Goal: Task Accomplishment & Management: Use online tool/utility

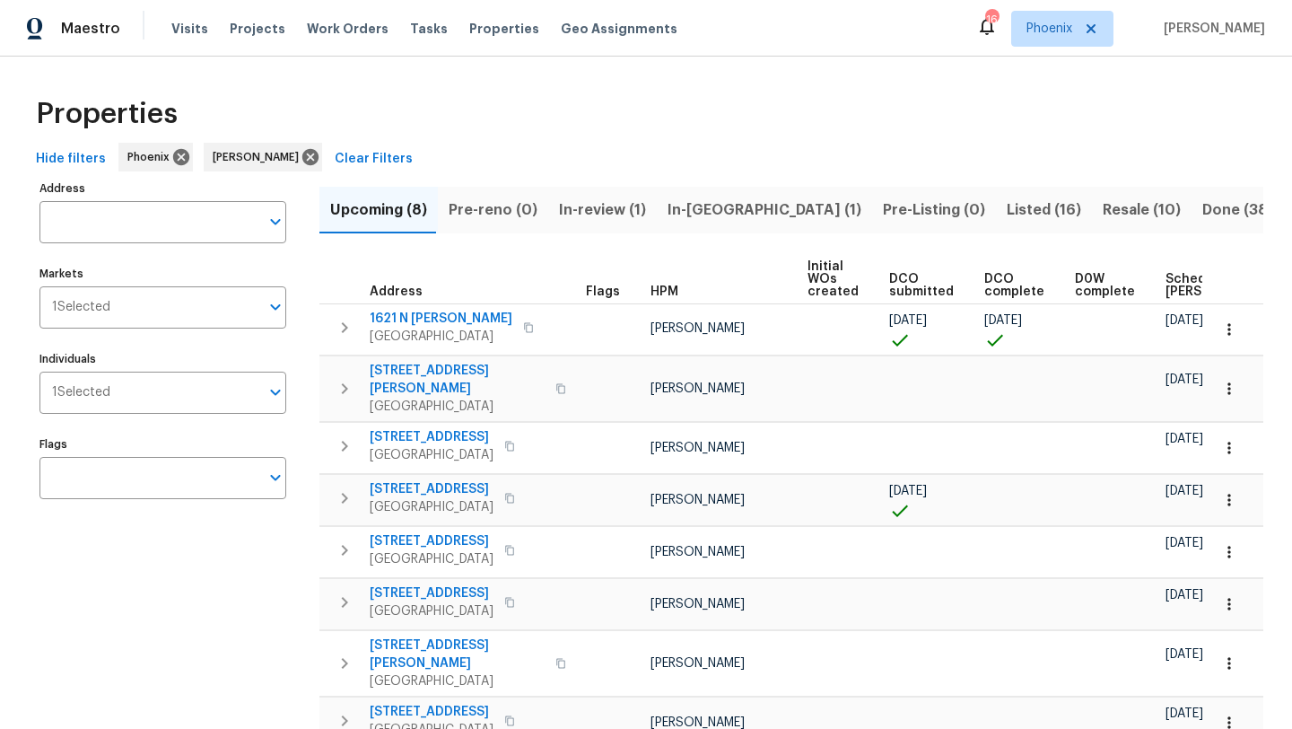
scroll to position [0, 218]
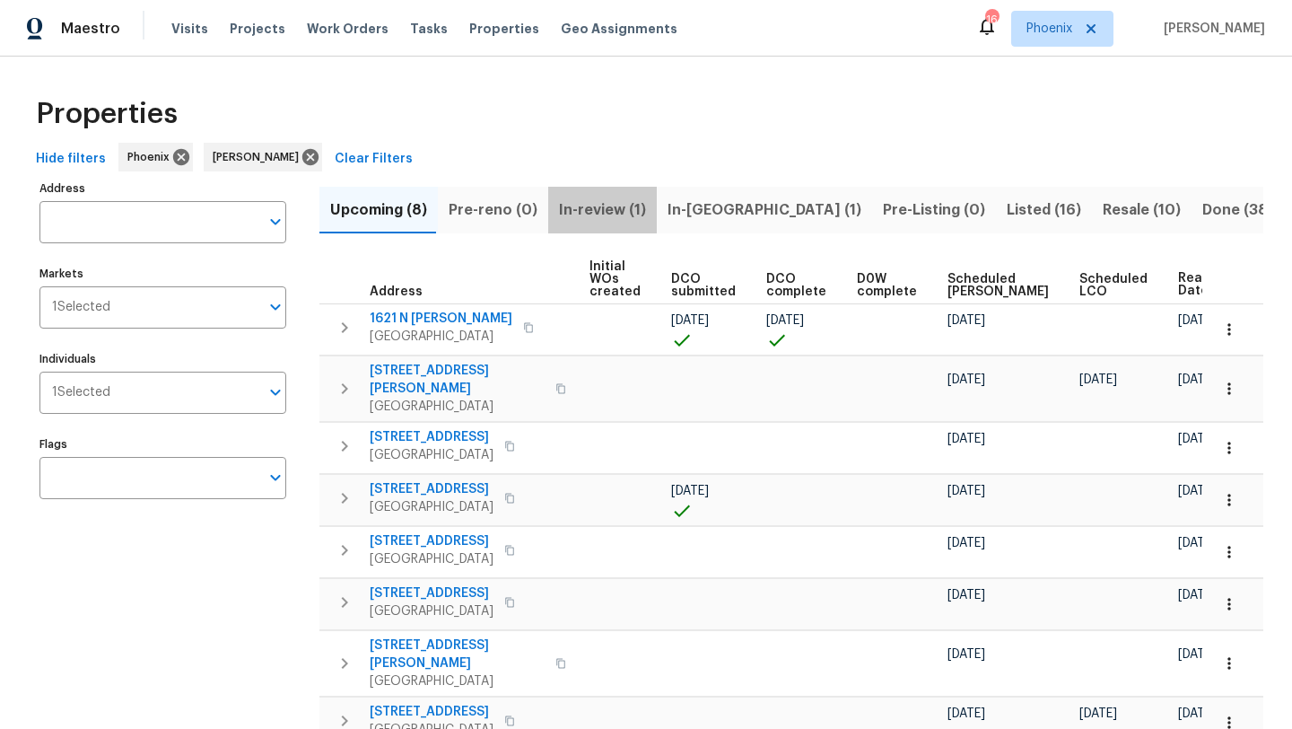
click at [623, 213] on span "In-review (1)" at bounding box center [602, 209] width 87 height 25
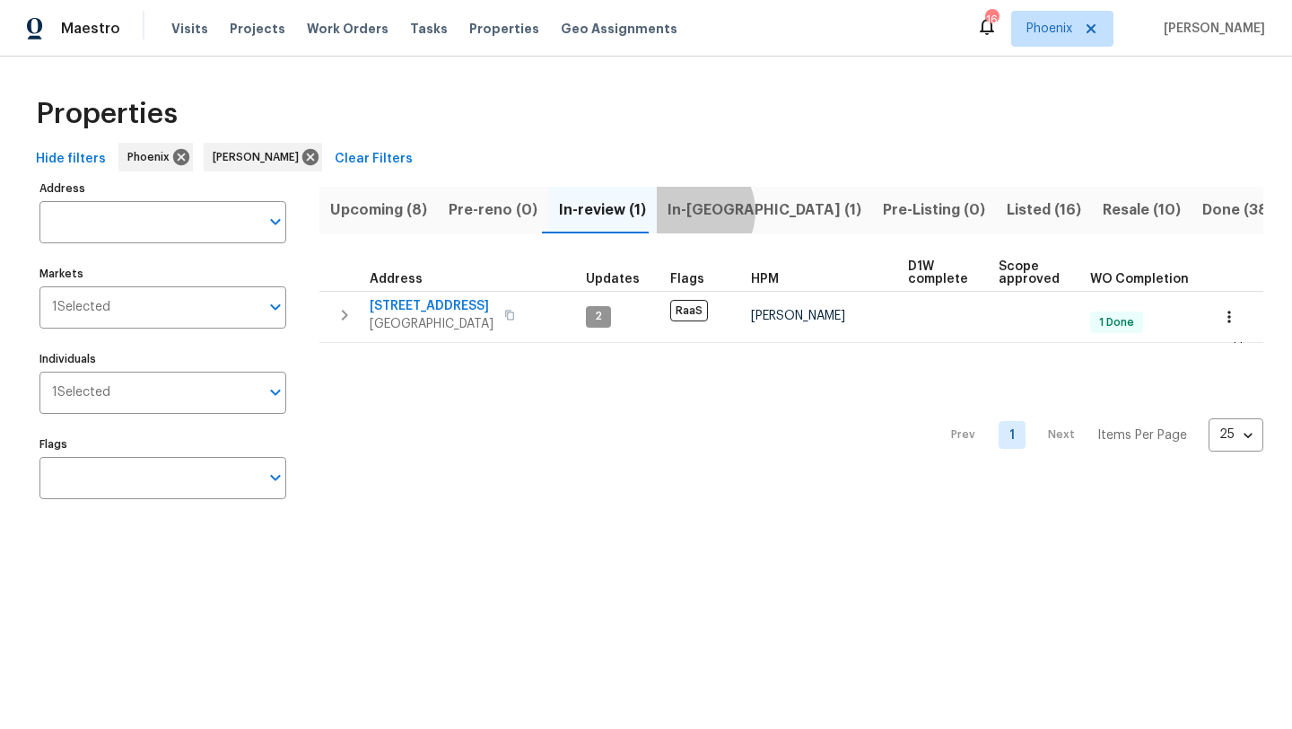
click at [679, 211] on span "In-reno (1)" at bounding box center [765, 209] width 194 height 25
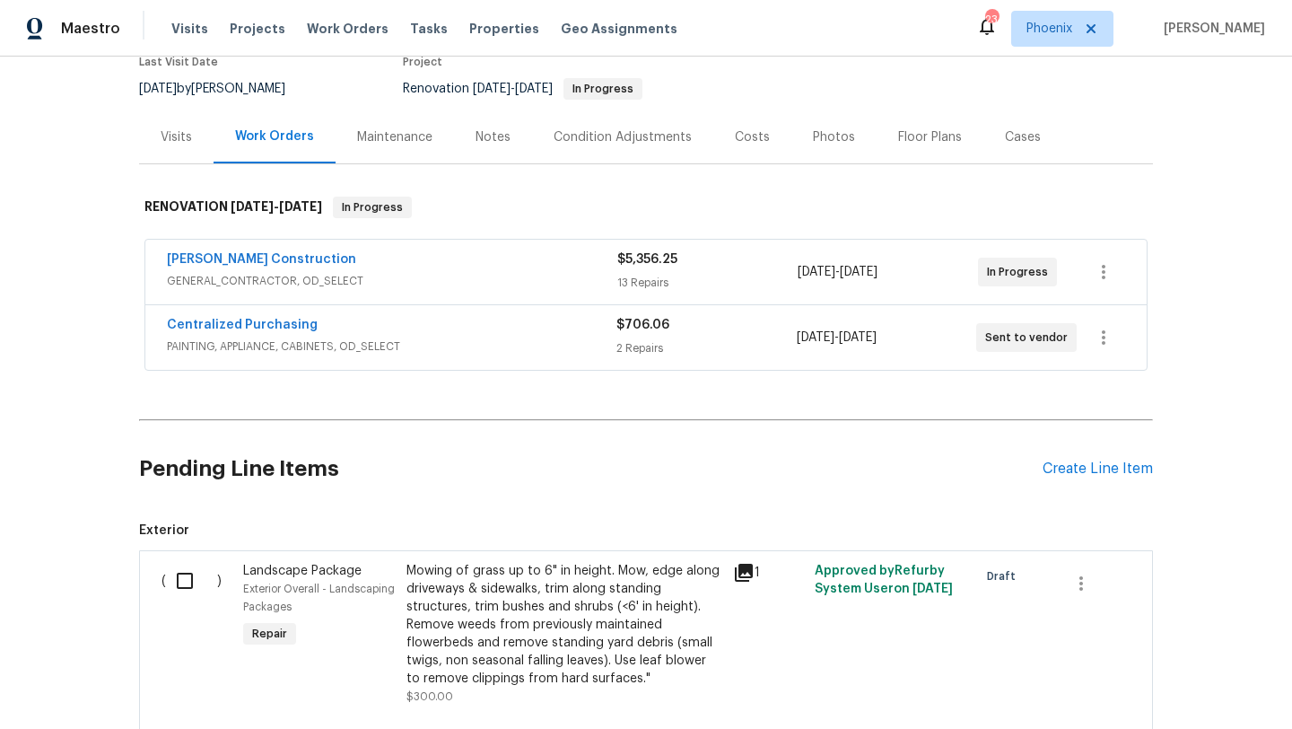
scroll to position [293, 0]
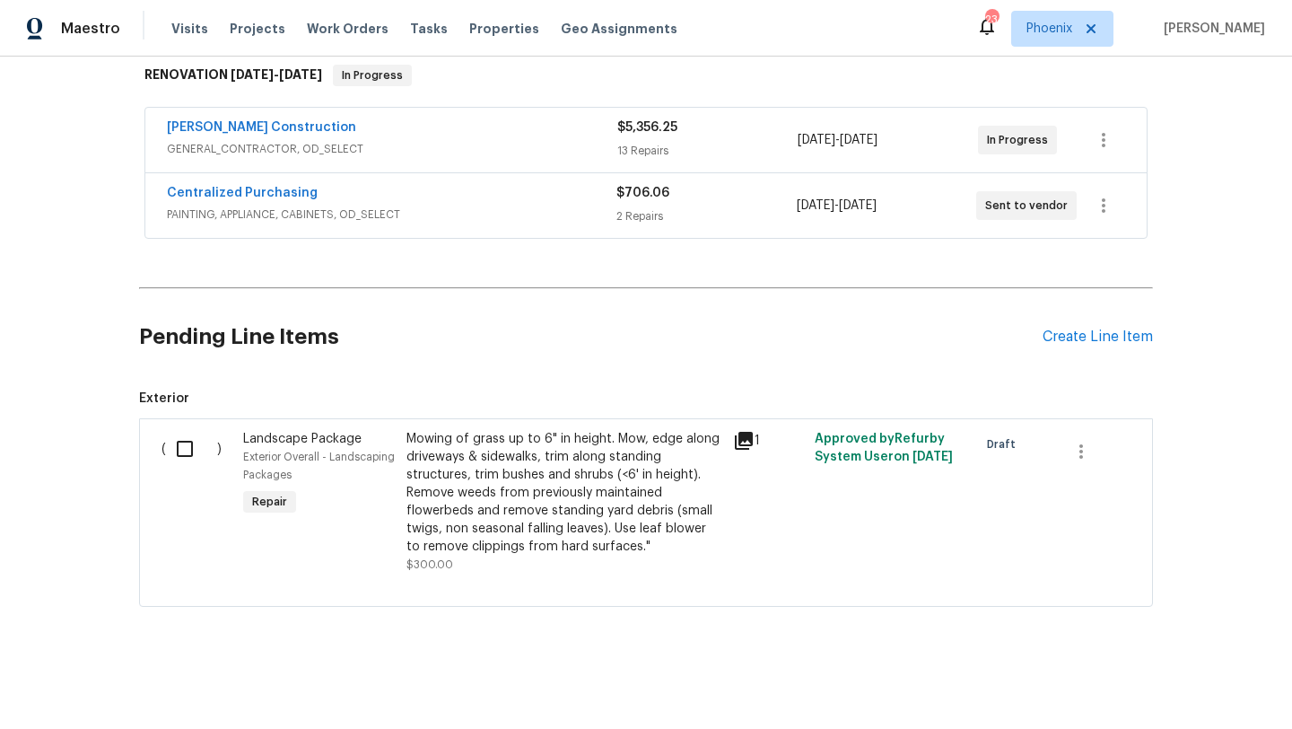
click at [179, 441] on input "checkbox" at bounding box center [191, 449] width 51 height 38
checkbox input "true"
click at [1186, 683] on span "Create Work Order" at bounding box center [1189, 684] width 119 height 22
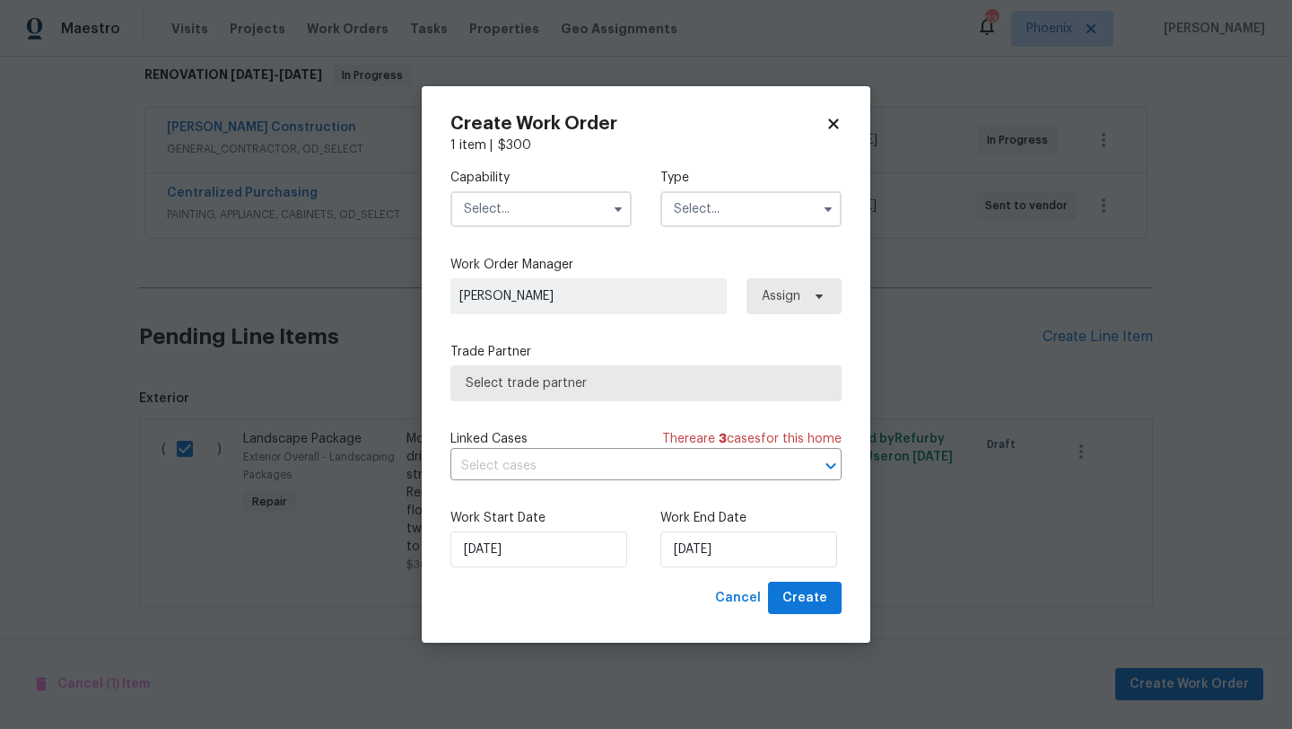
click at [494, 215] on input "text" at bounding box center [541, 209] width 181 height 36
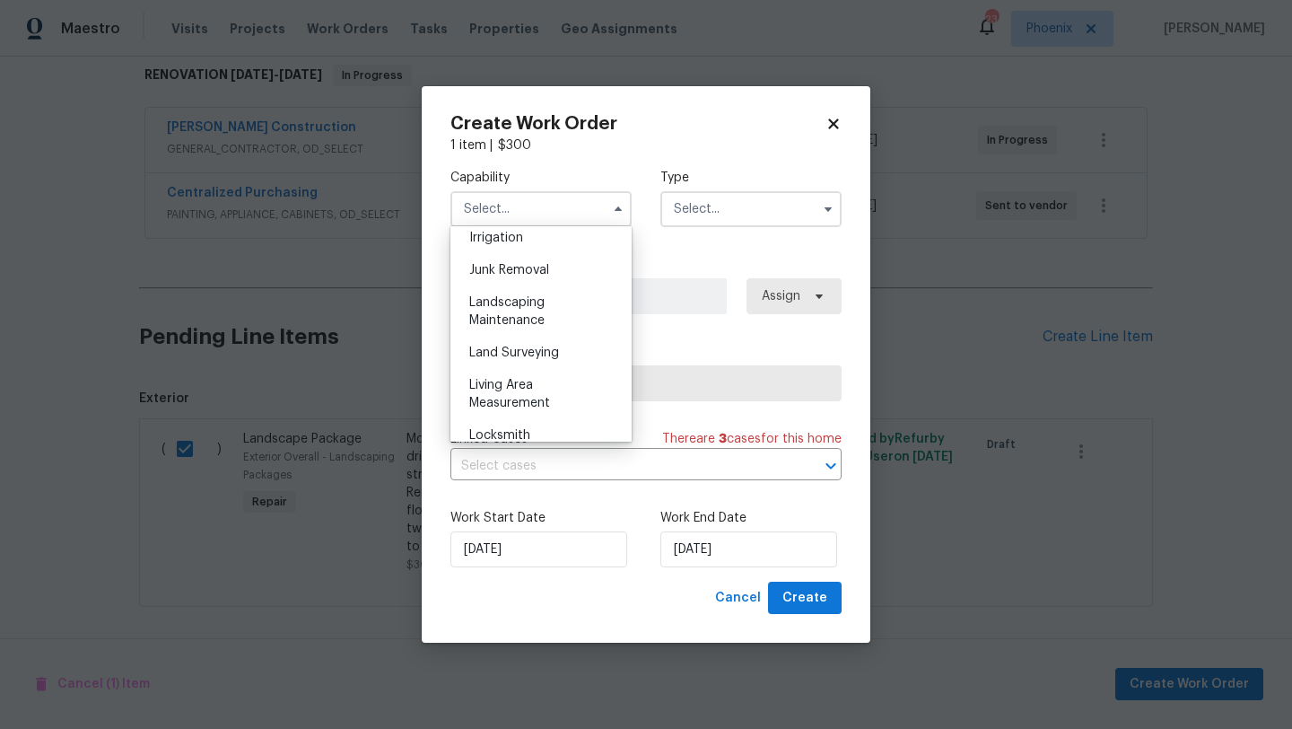
scroll to position [1141, 0]
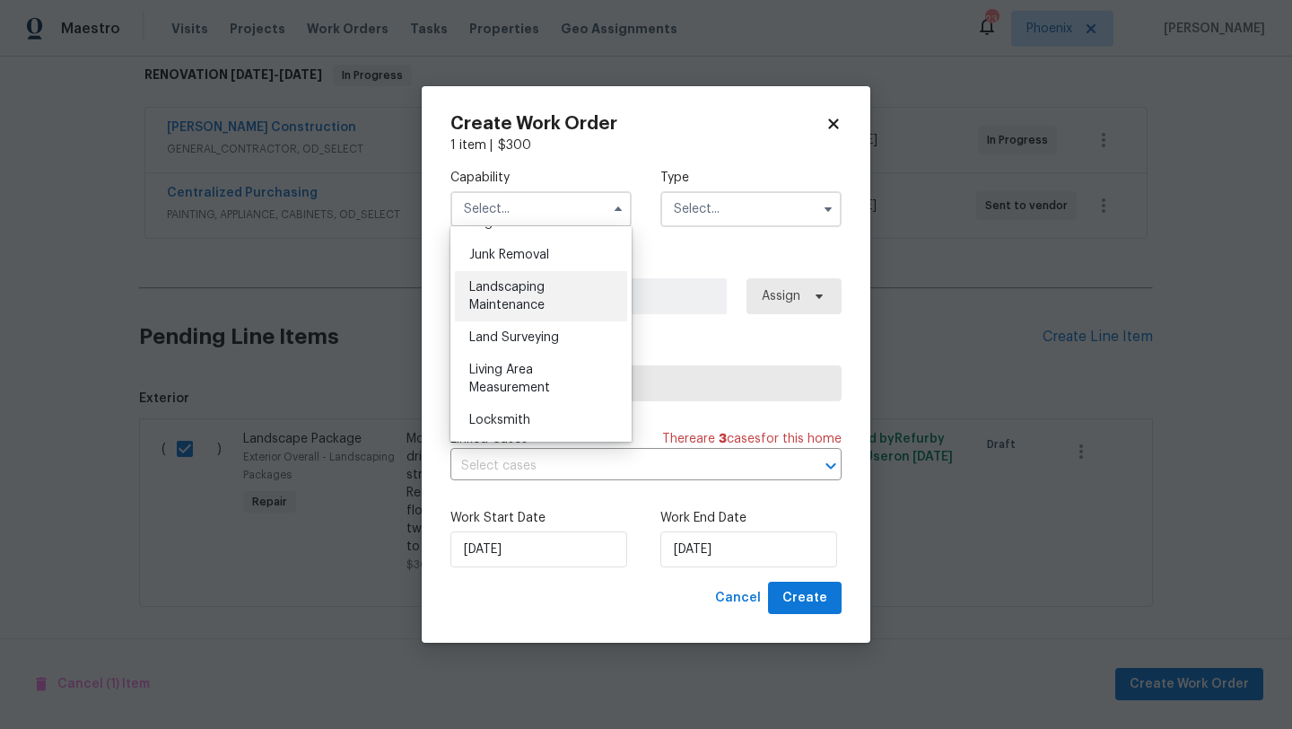
click at [516, 308] on span "Landscaping Maintenance" at bounding box center [506, 296] width 75 height 31
type input "Landscaping Maintenance"
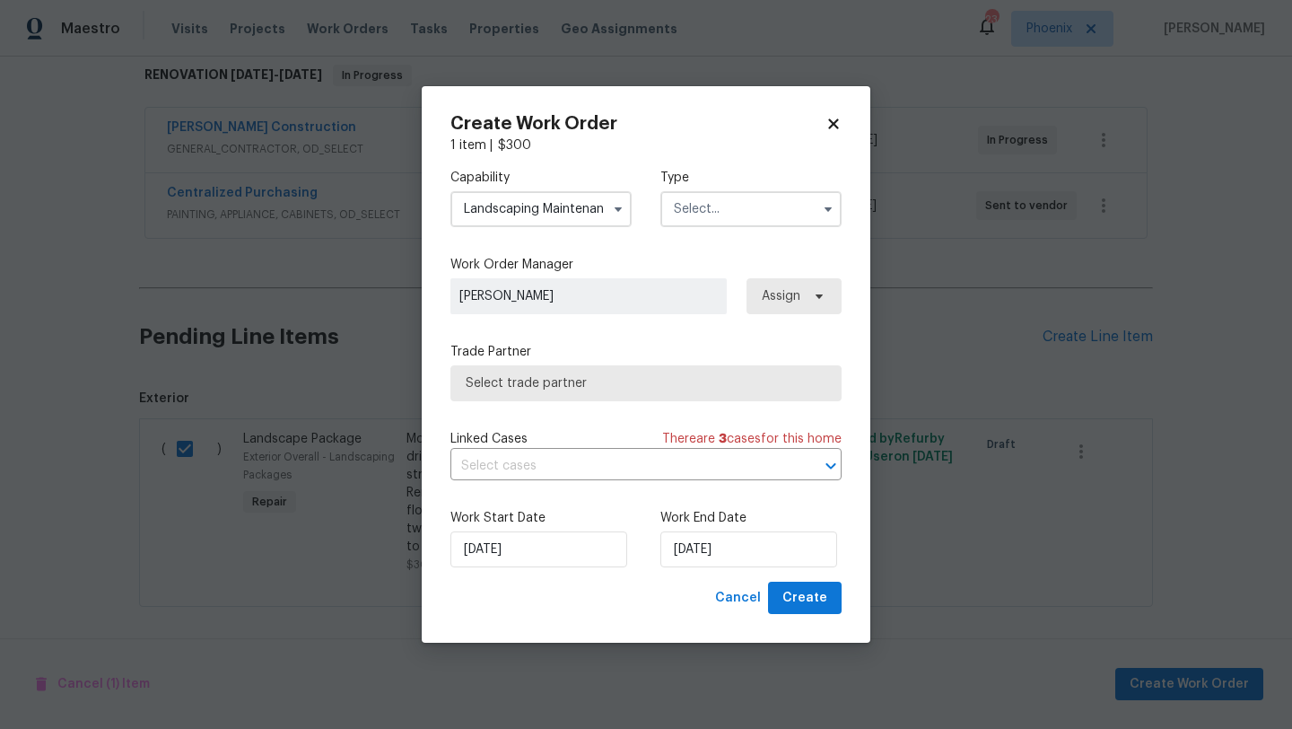
click at [719, 214] on input "text" at bounding box center [751, 209] width 181 height 36
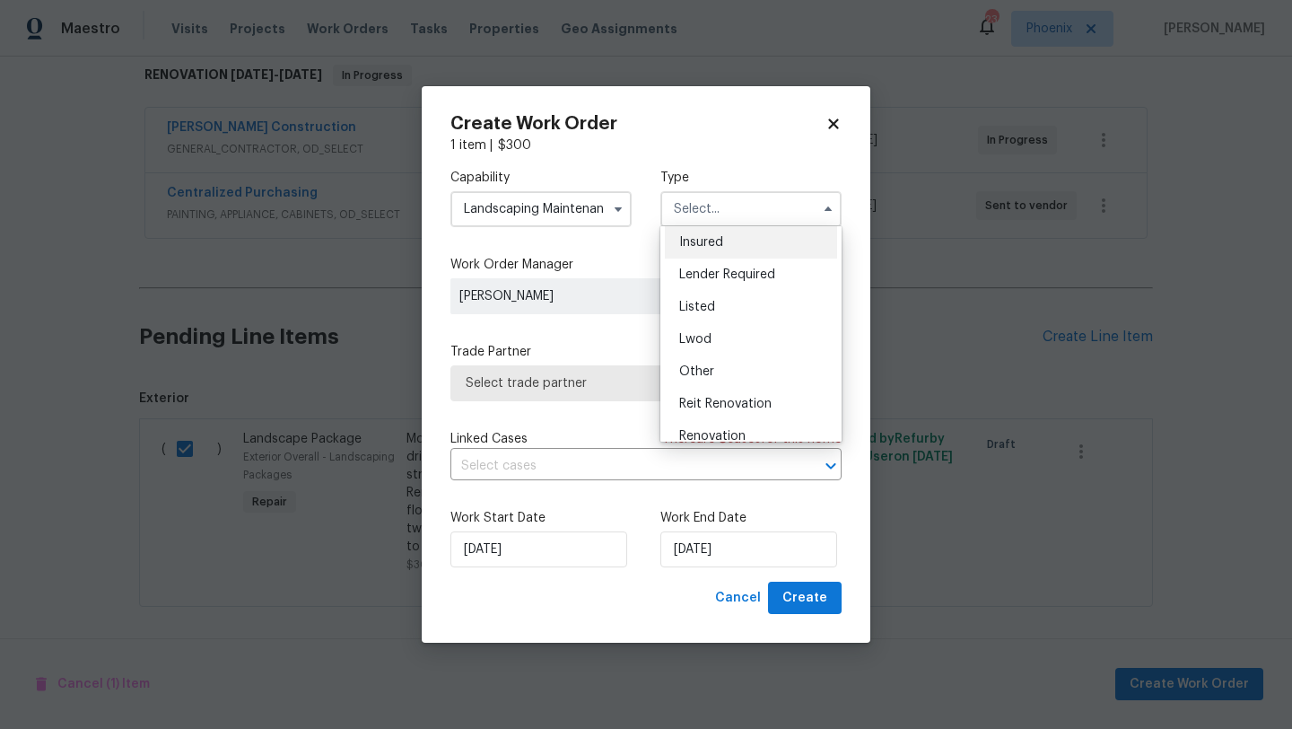
scroll to position [214, 0]
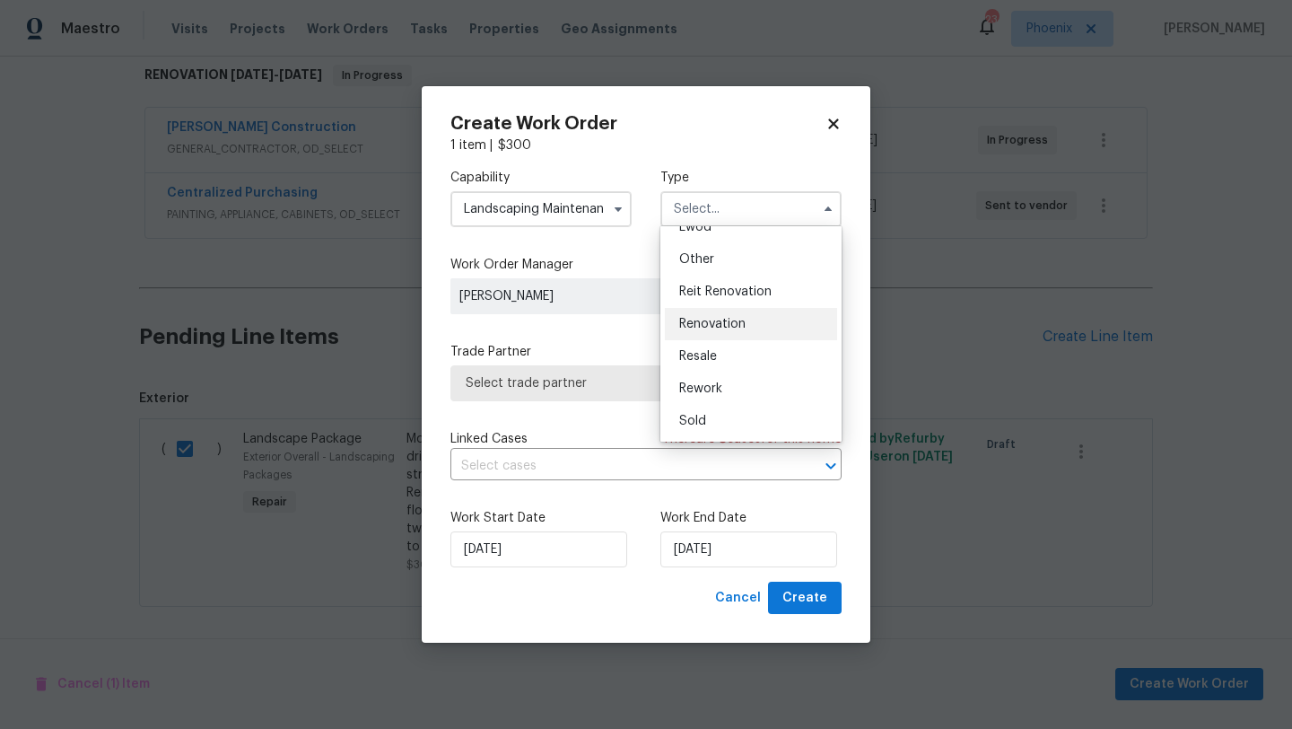
click at [715, 322] on span "Renovation" at bounding box center [712, 324] width 66 height 13
type input "Renovation"
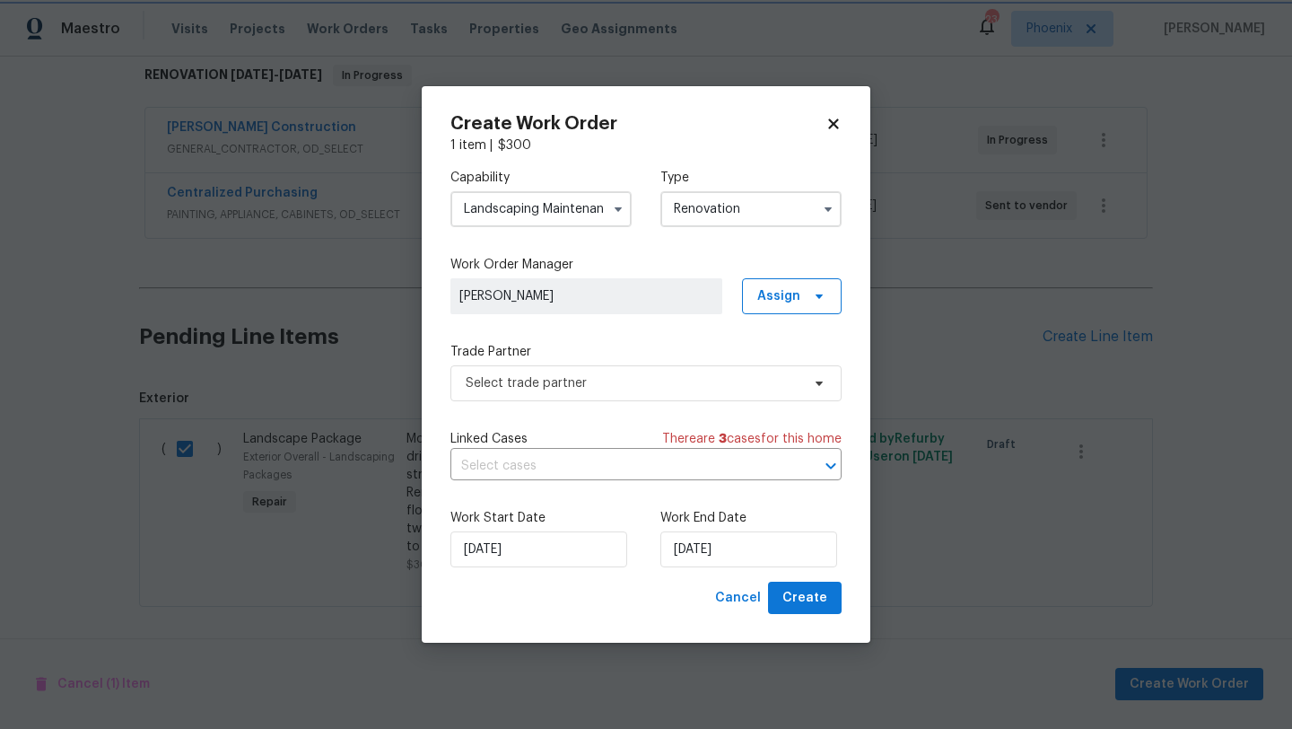
scroll to position [0, 0]
click at [710, 395] on span "Select trade partner" at bounding box center [646, 383] width 391 height 36
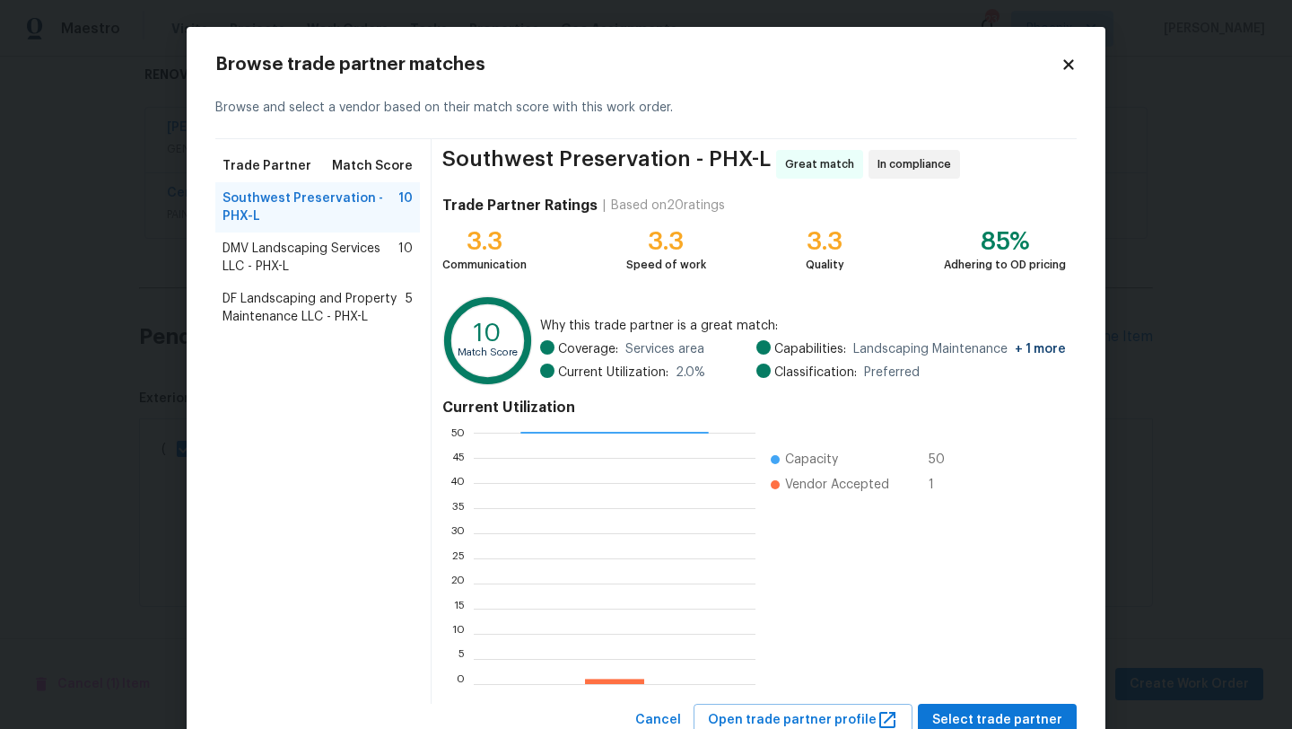
scroll to position [63, 0]
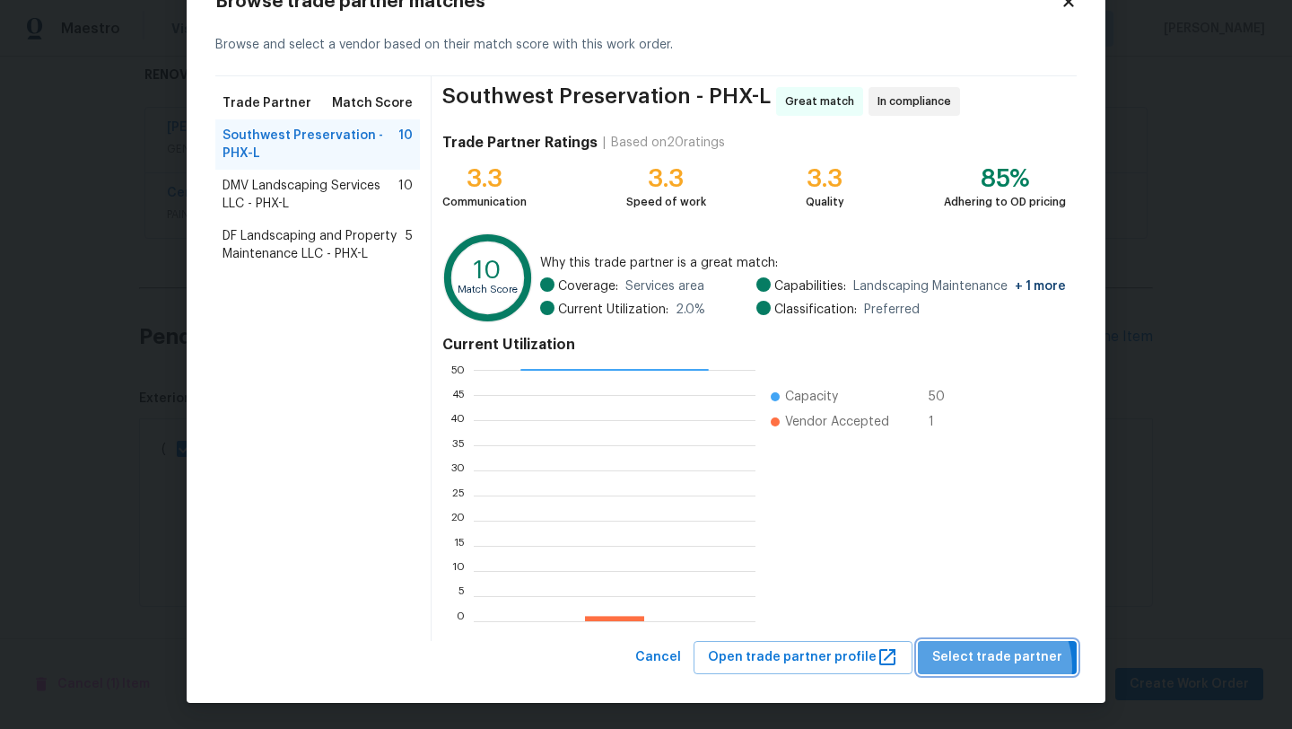
click at [997, 666] on span "Select trade partner" at bounding box center [997, 657] width 130 height 22
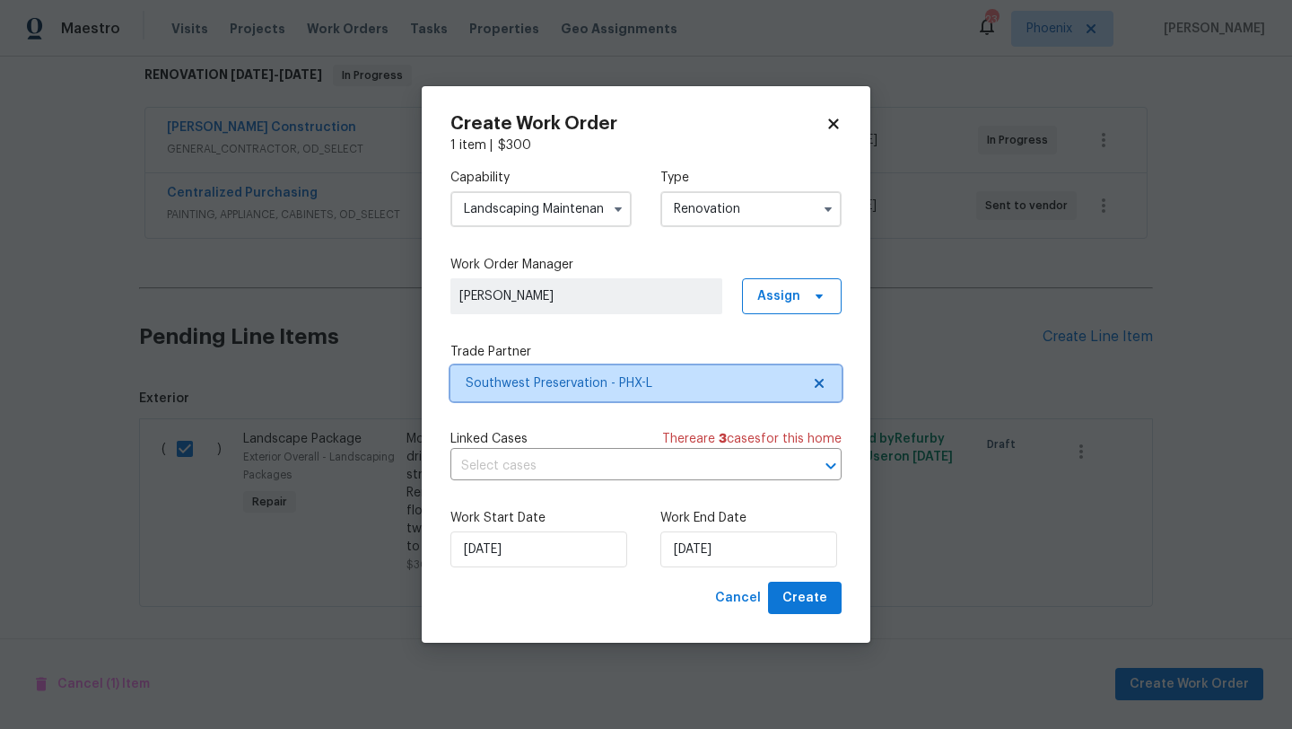
scroll to position [0, 0]
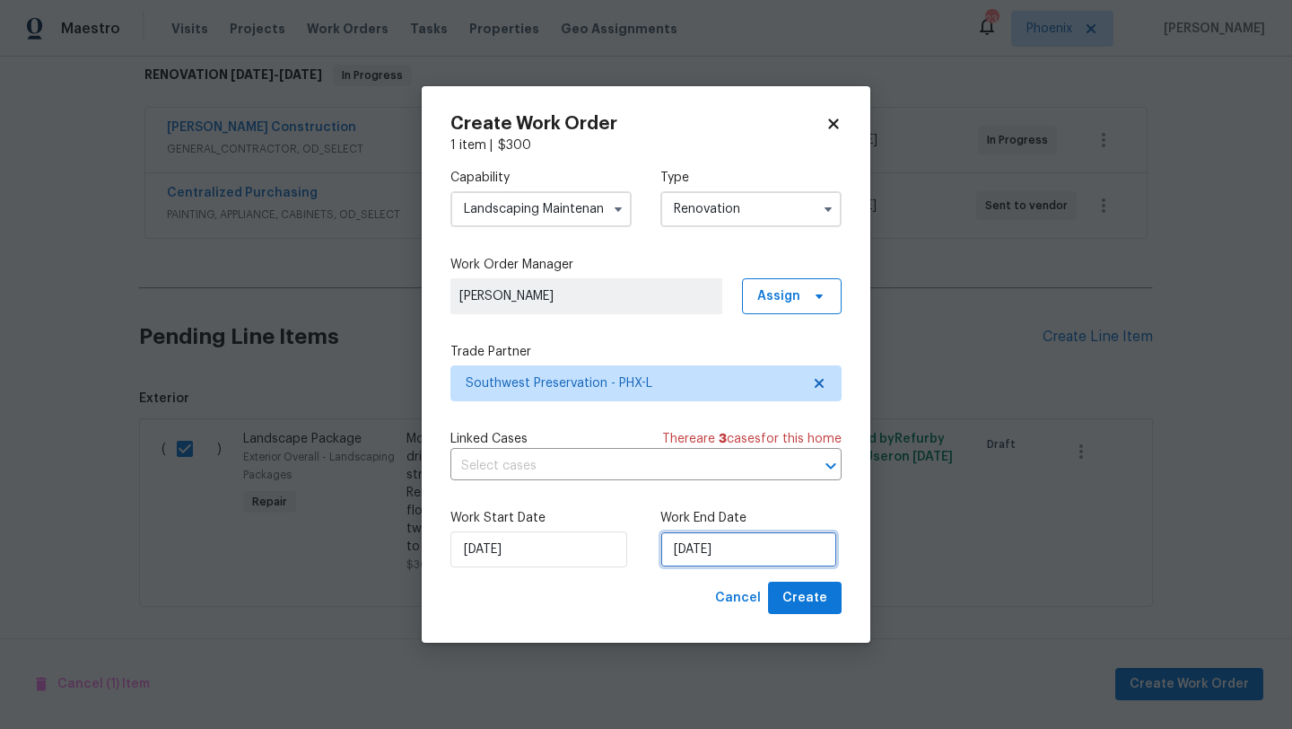
click at [773, 543] on input "[DATE]" at bounding box center [749, 549] width 177 height 36
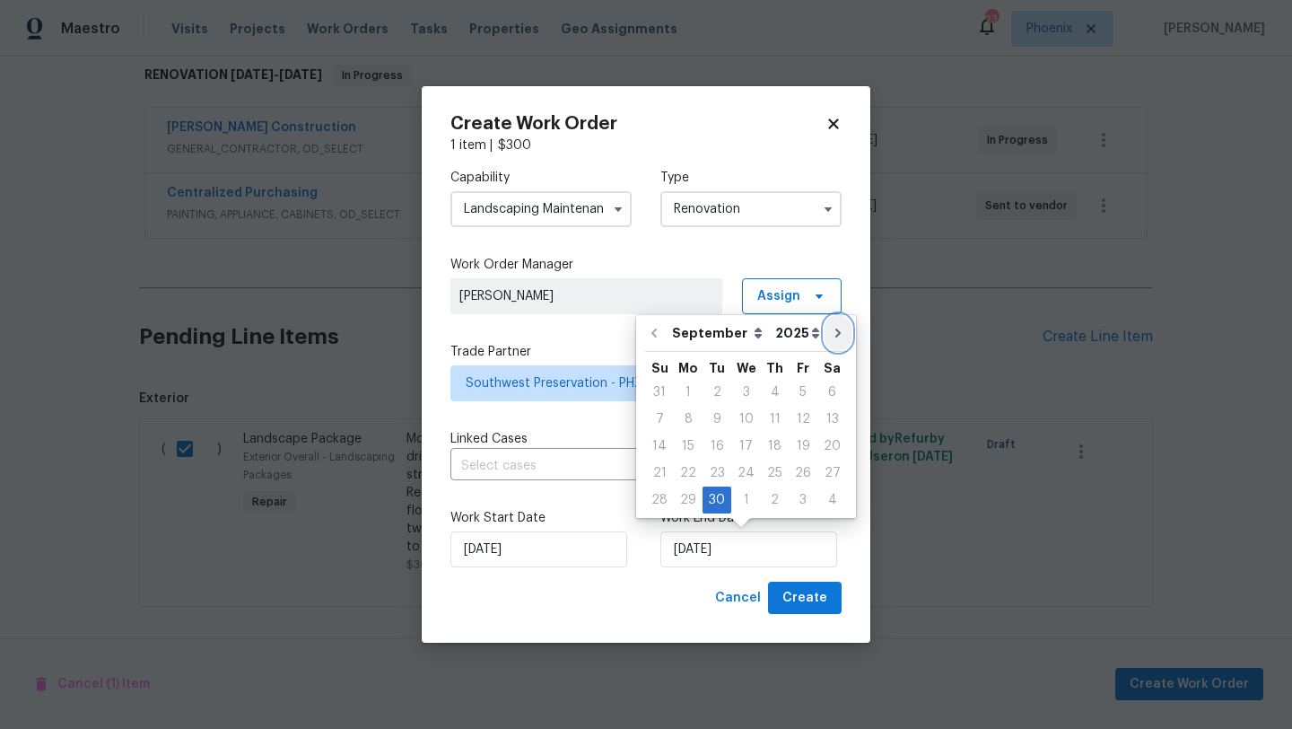
click at [831, 334] on icon "Go to next month" at bounding box center [838, 333] width 14 height 14
type input "[DATE]"
select select "9"
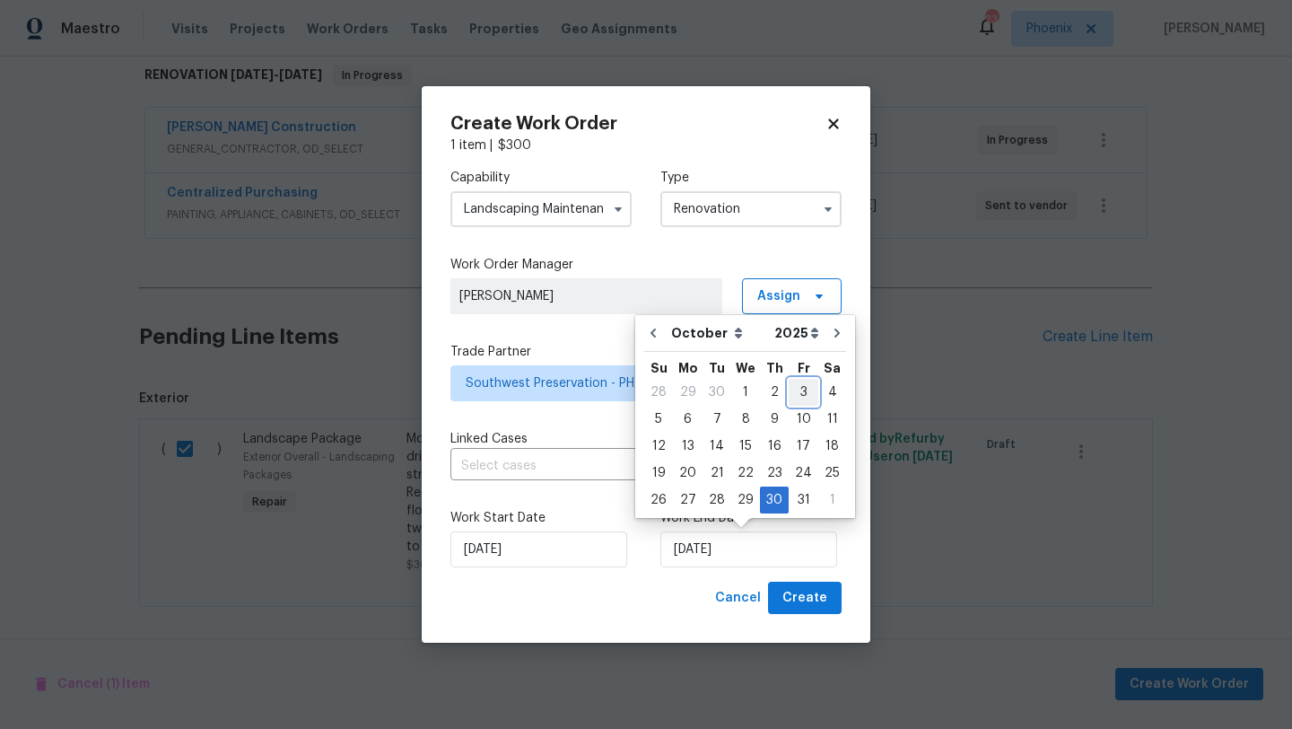
click at [794, 397] on div "3" at bounding box center [804, 392] width 30 height 25
type input "[DATE]"
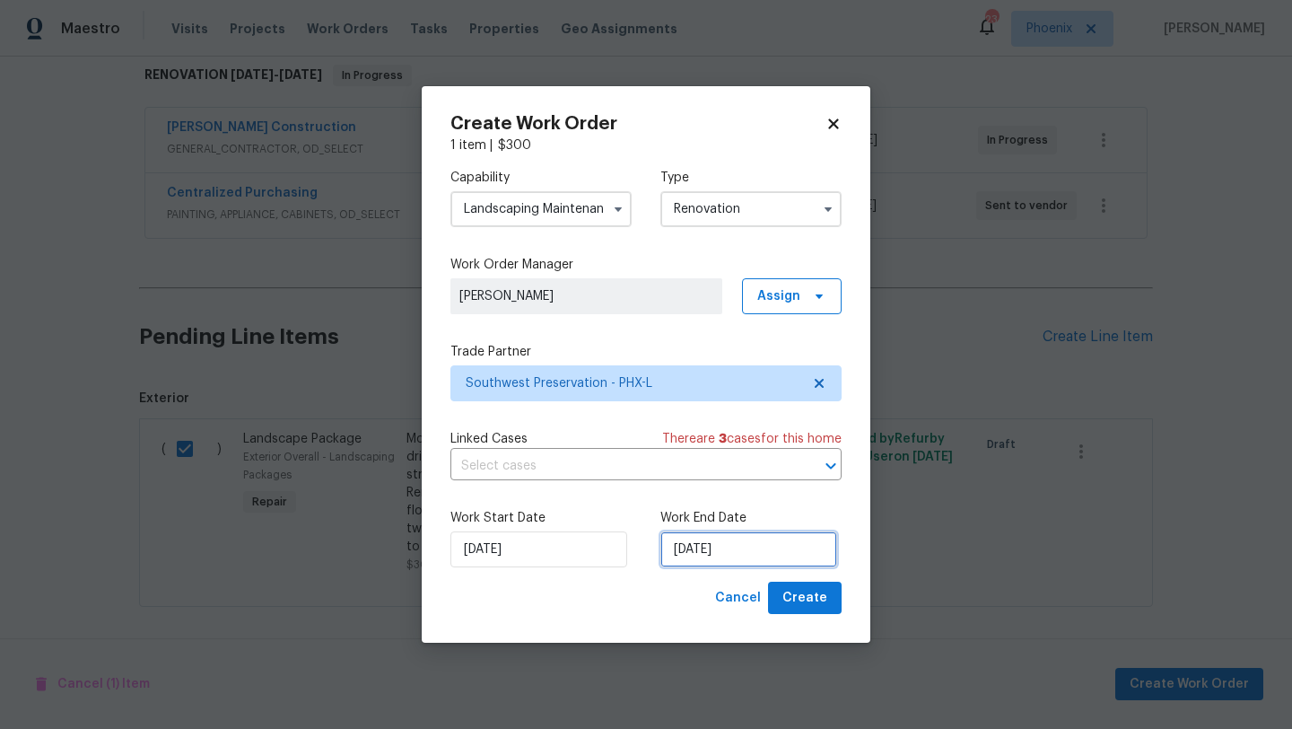
select select "9"
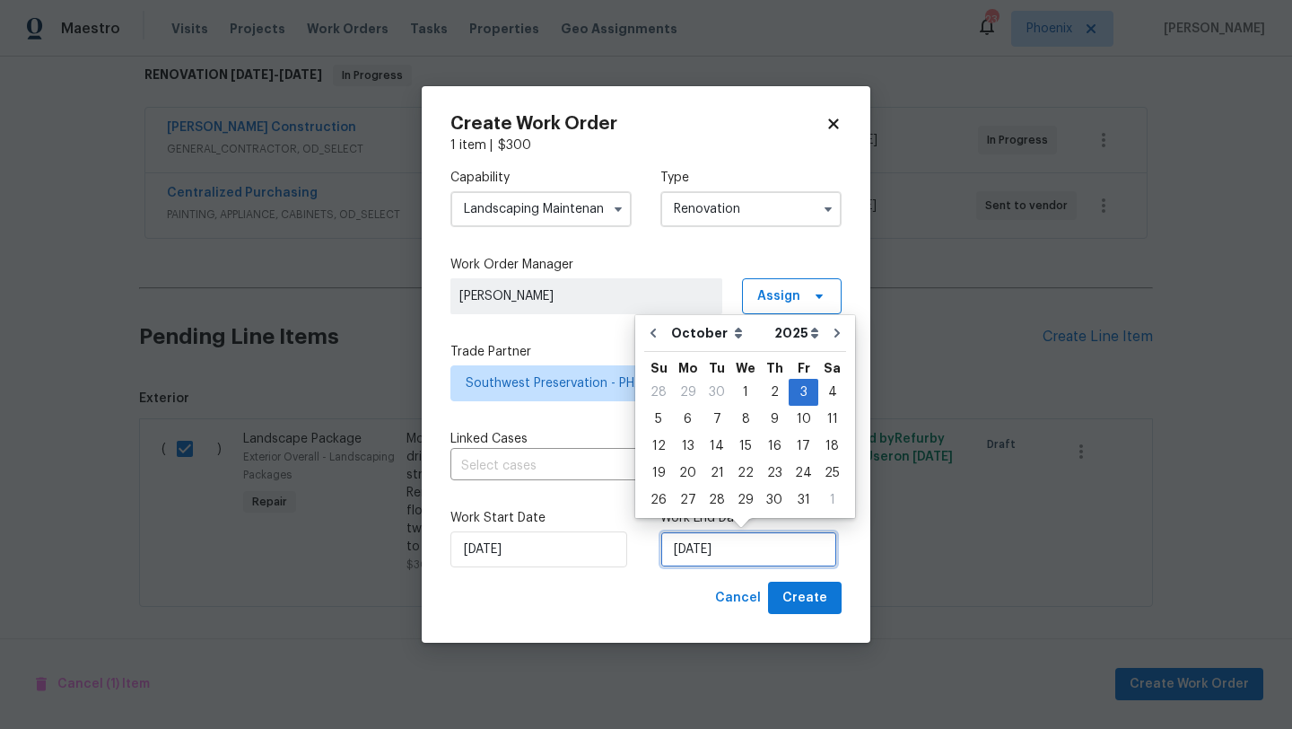
click at [741, 560] on input "[DATE]" at bounding box center [749, 549] width 177 height 36
click at [703, 412] on div "7" at bounding box center [717, 419] width 29 height 25
type input "[DATE]"
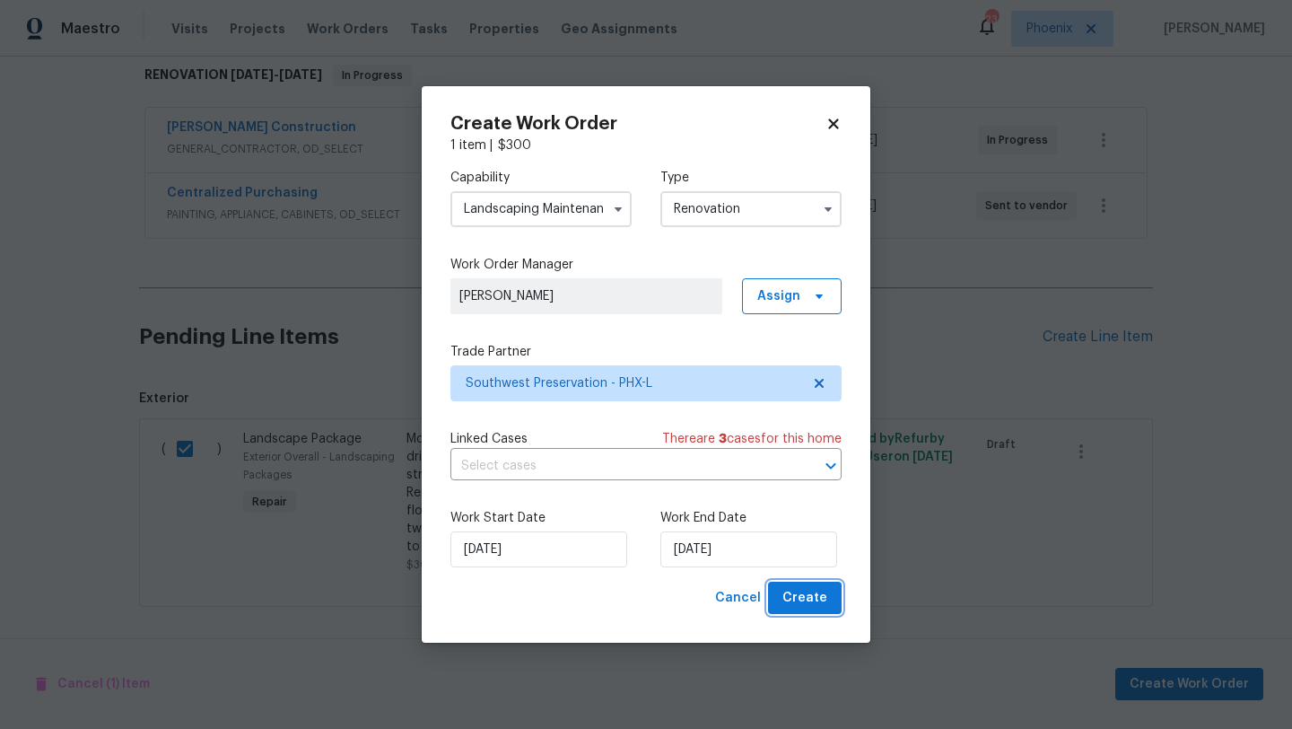
click at [814, 593] on span "Create" at bounding box center [805, 598] width 45 height 22
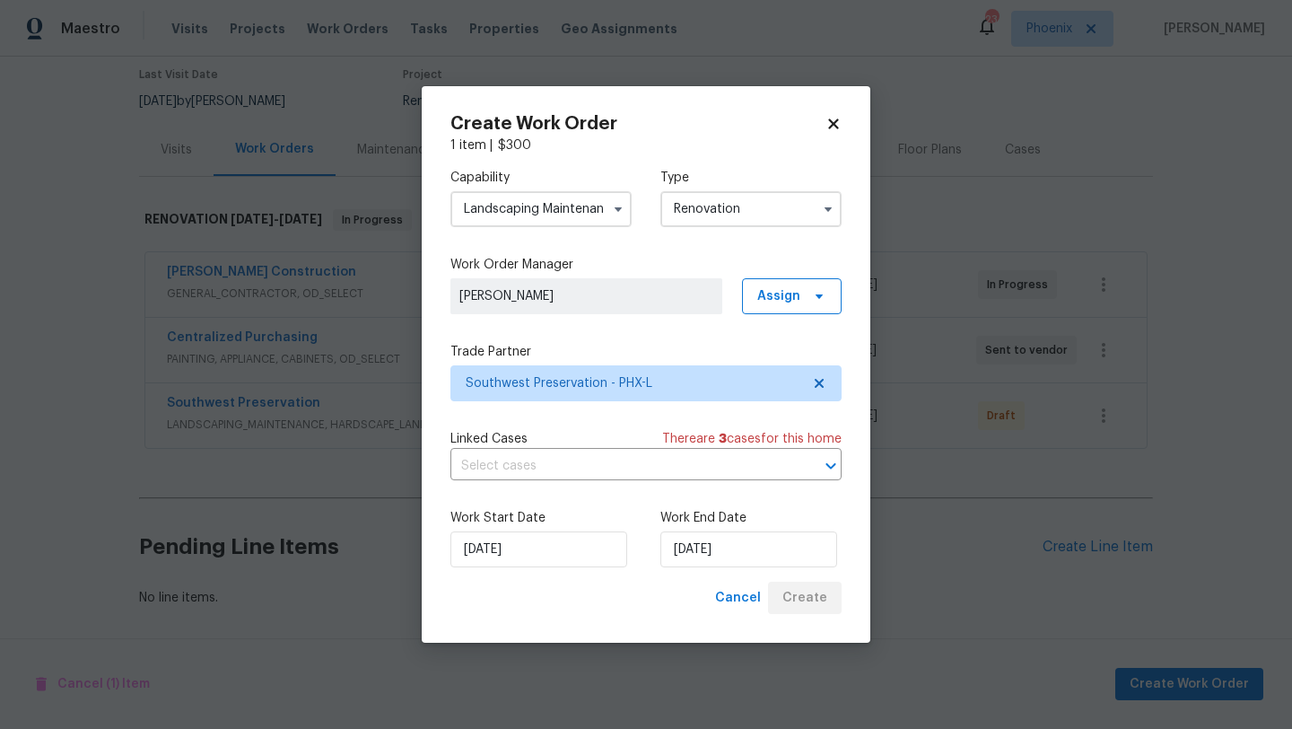
scroll to position [149, 0]
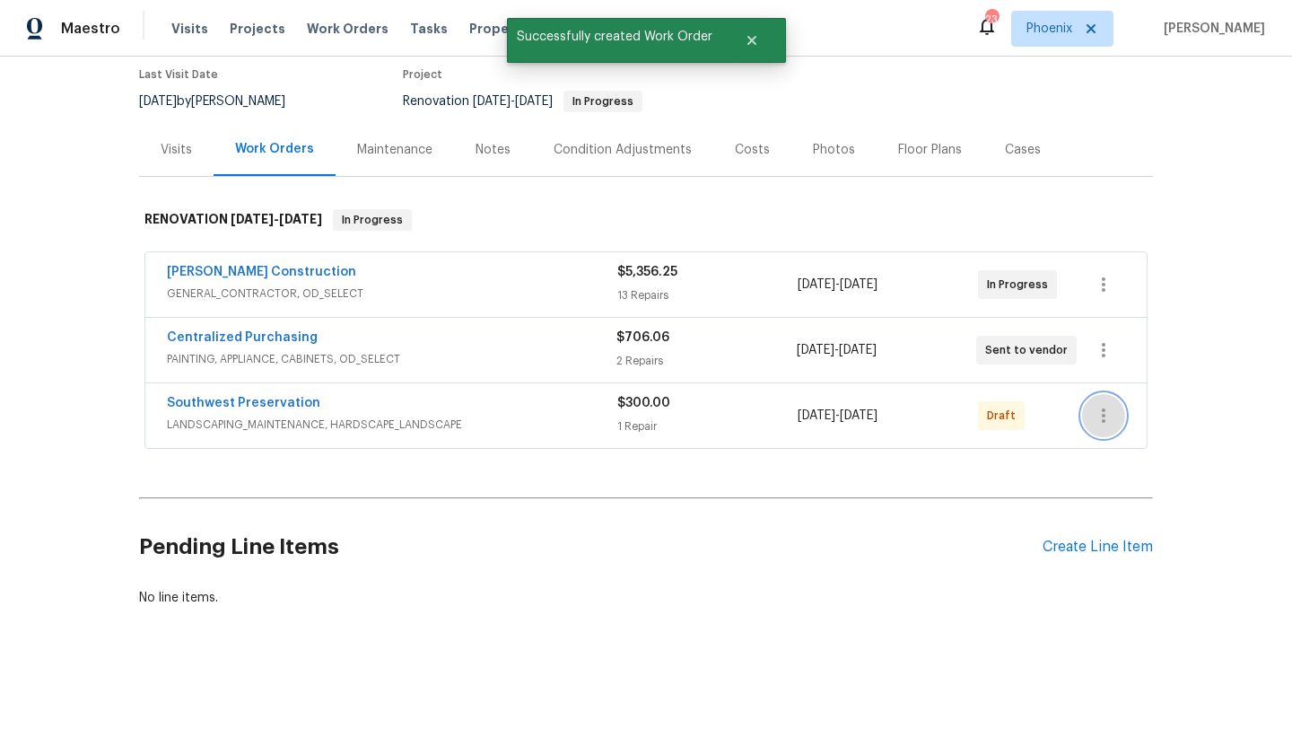
click at [1100, 416] on icon "button" at bounding box center [1104, 416] width 22 height 22
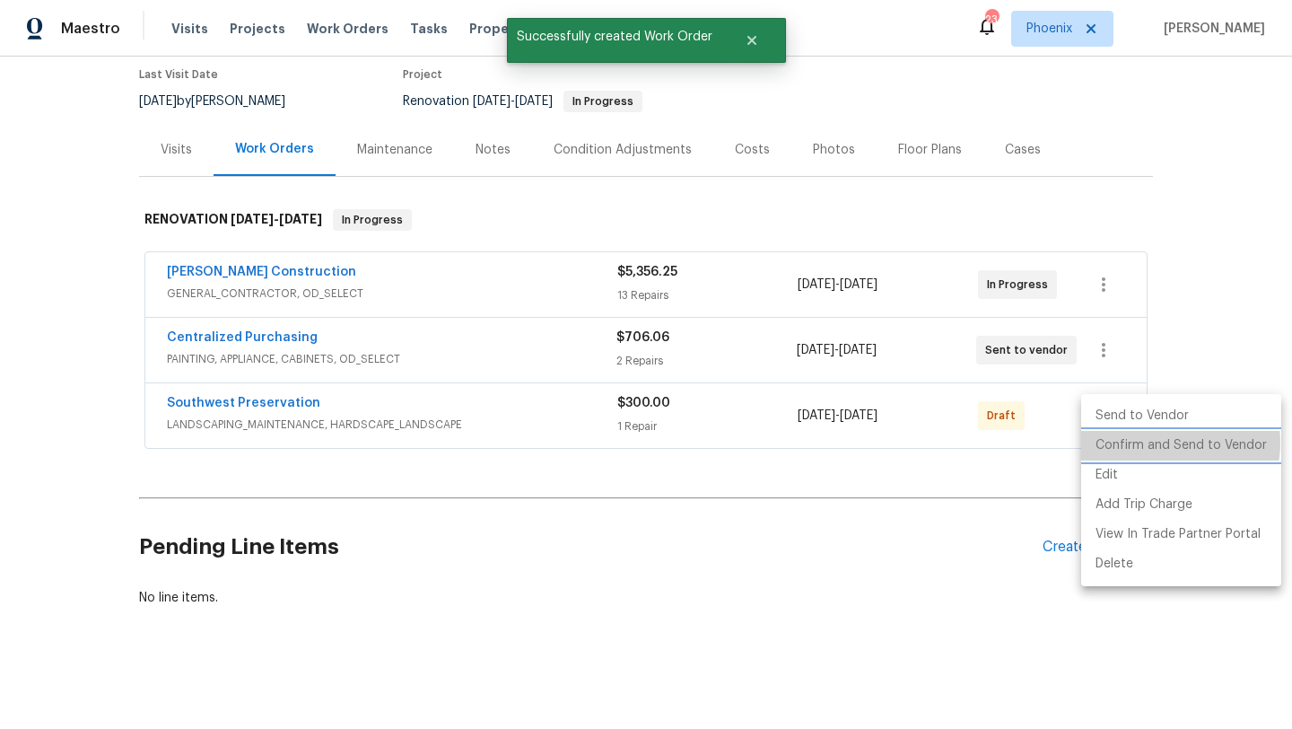
click at [1166, 442] on li "Confirm and Send to Vendor" at bounding box center [1181, 446] width 200 height 30
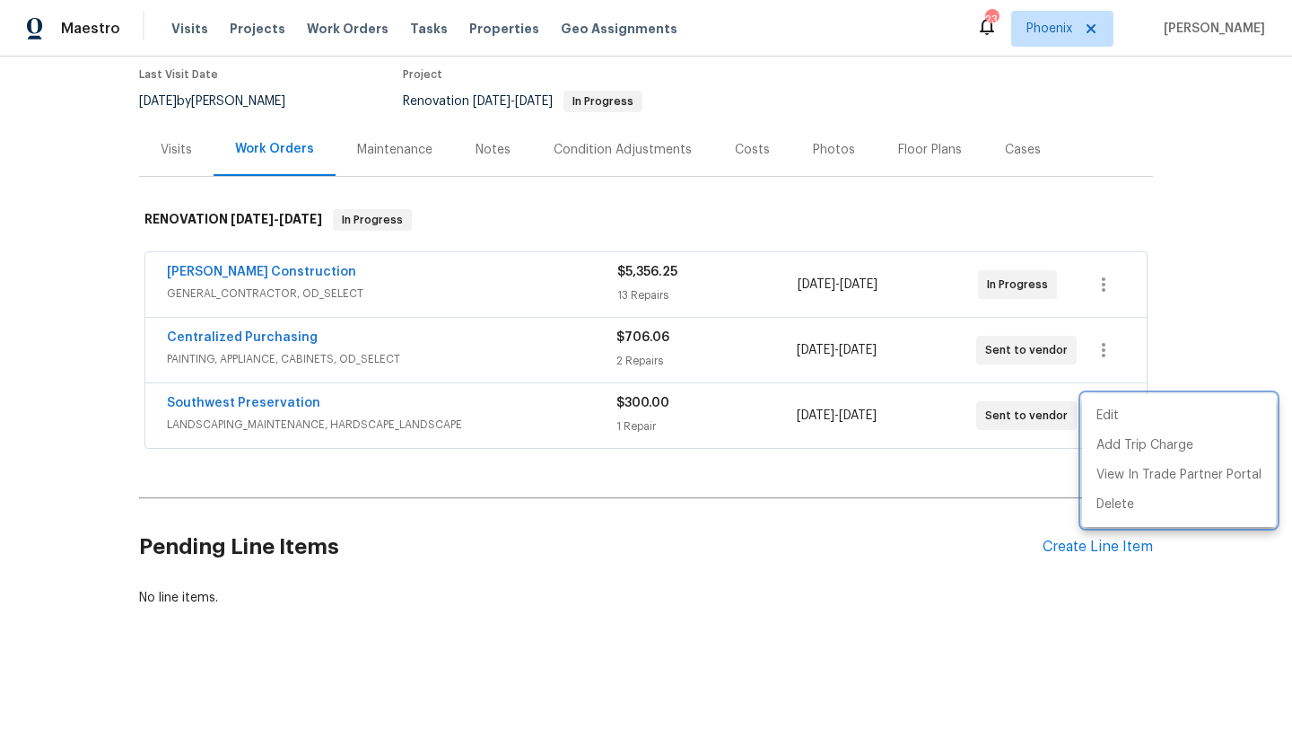
click at [1220, 246] on div at bounding box center [646, 364] width 1292 height 729
